Goal: Information Seeking & Learning: Check status

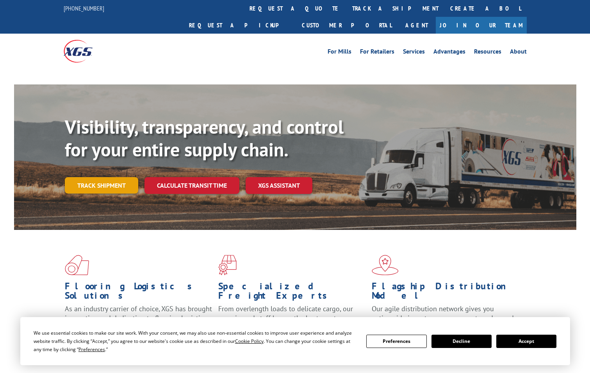
click at [112, 177] on link "Track shipment" at bounding box center [101, 185] width 73 height 16
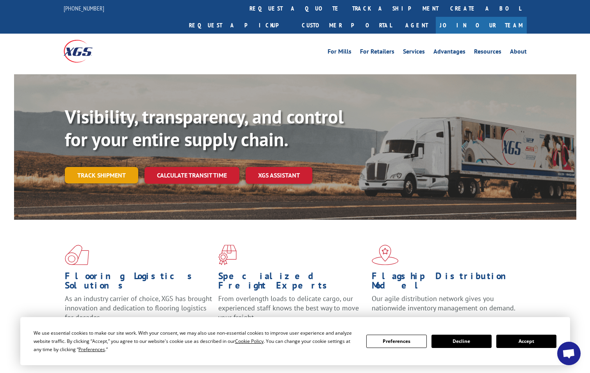
click at [112, 167] on link "Track shipment" at bounding box center [101, 175] width 73 height 16
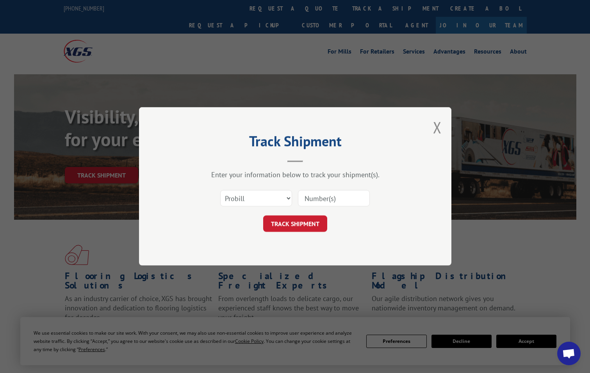
click at [314, 199] on input at bounding box center [334, 198] width 72 height 16
paste input "17233260"
type input "17233260"
click at [291, 220] on button "TRACK SHIPMENT" at bounding box center [295, 224] width 64 height 16
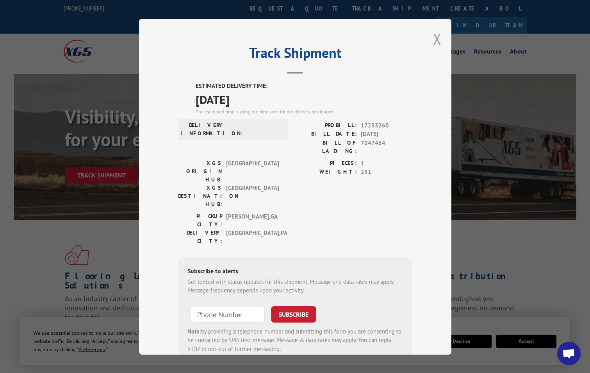
click at [433, 40] on button "Close modal" at bounding box center [437, 39] width 9 height 21
